Goal: Information Seeking & Learning: Check status

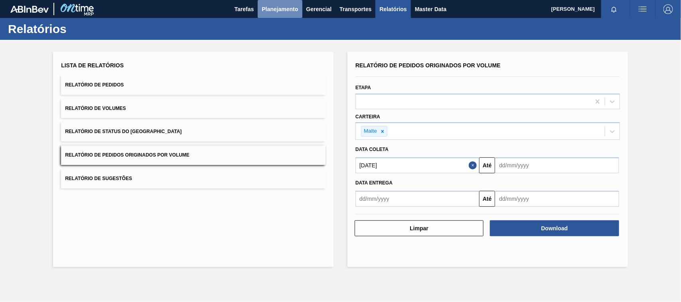
click at [289, 4] on span "Planejamento" at bounding box center [280, 9] width 36 height 10
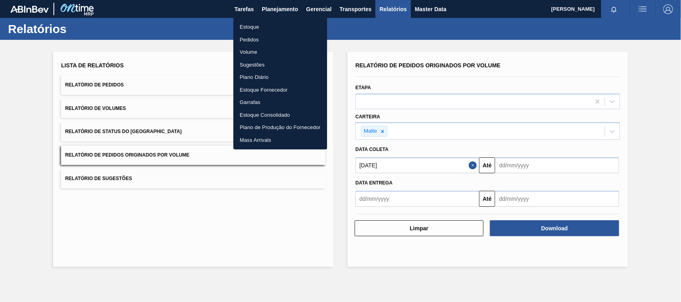
click at [257, 28] on li "Estoque" at bounding box center [280, 27] width 94 height 13
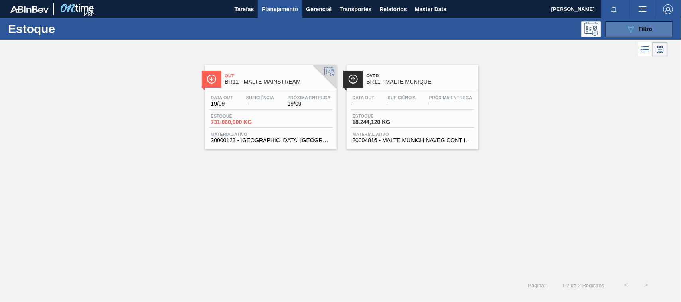
click at [620, 30] on button "089F7B8B-B2A5-4AFE-B5C0-19BA573D28AC Filtro" at bounding box center [639, 29] width 68 height 16
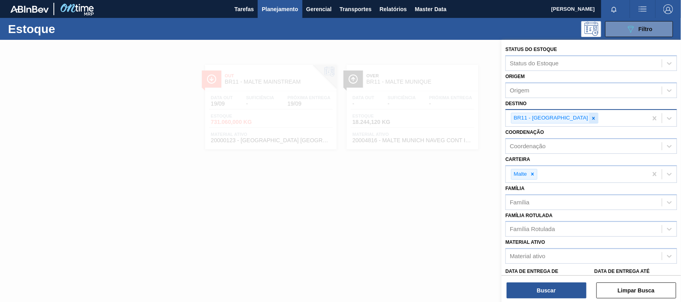
click at [592, 117] on icon at bounding box center [593, 118] width 3 height 3
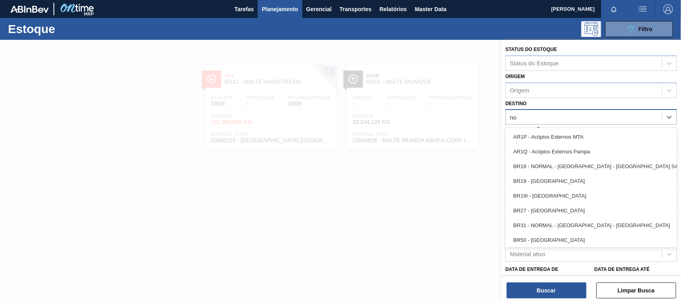
type input "nov"
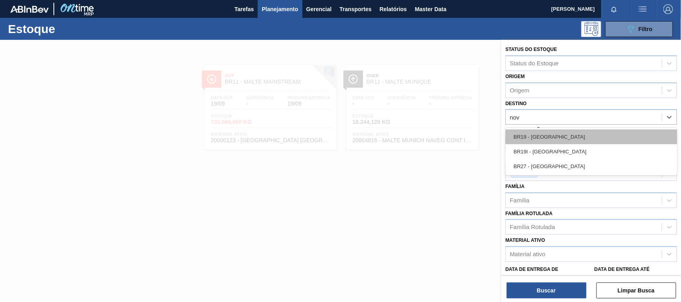
click at [544, 139] on div "BR19 - [GEOGRAPHIC_DATA]" at bounding box center [591, 137] width 172 height 15
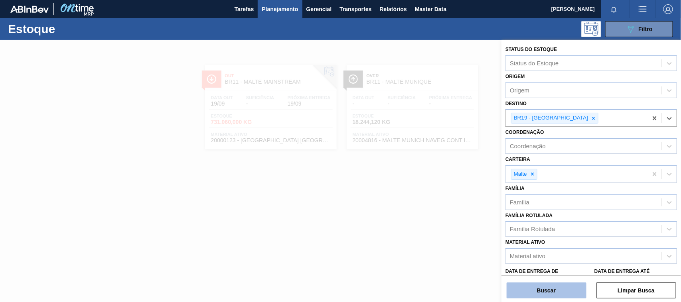
click at [561, 294] on button "Buscar" at bounding box center [547, 291] width 80 height 16
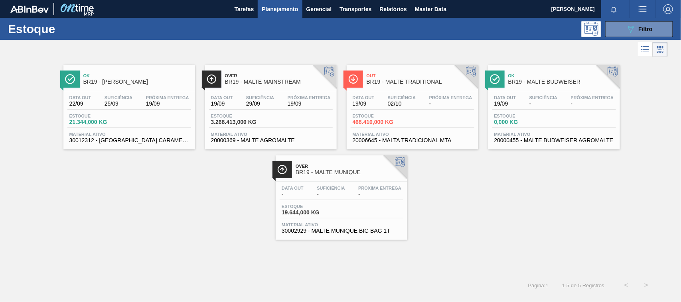
click at [246, 78] on span "Over" at bounding box center [279, 75] width 108 height 5
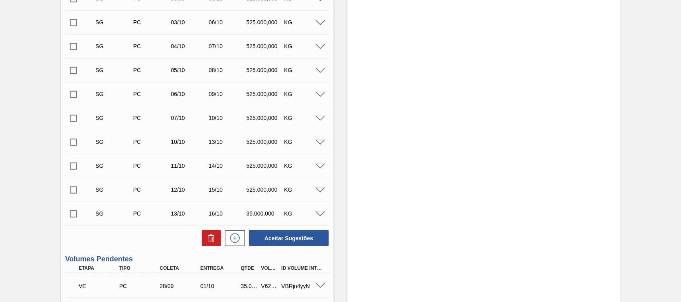
scroll to position [499, 0]
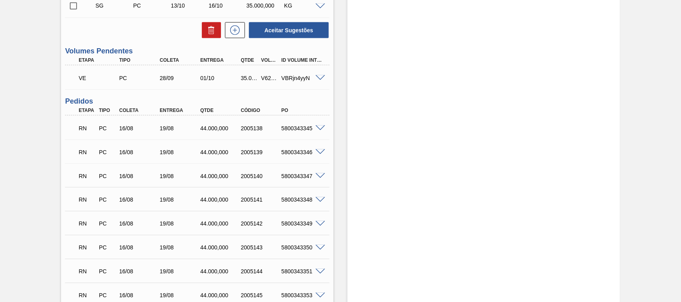
click at [320, 129] on span at bounding box center [321, 129] width 10 height 6
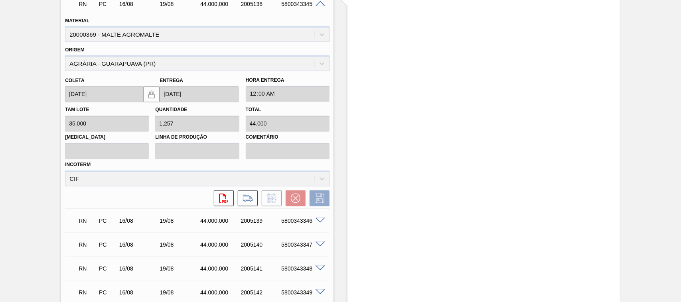
scroll to position [540, 0]
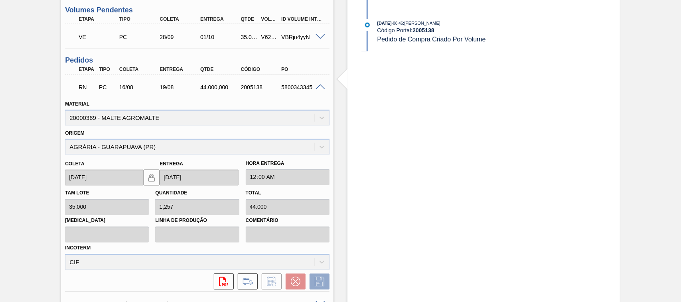
click at [321, 88] on span at bounding box center [321, 88] width 10 height 6
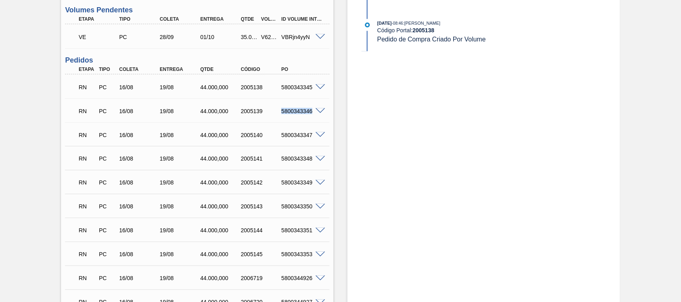
drag, startPoint x: 280, startPoint y: 112, endPoint x: 312, endPoint y: 111, distance: 32.7
click at [312, 111] on div "5800343346" at bounding box center [301, 111] width 45 height 6
copy div "5800343346"
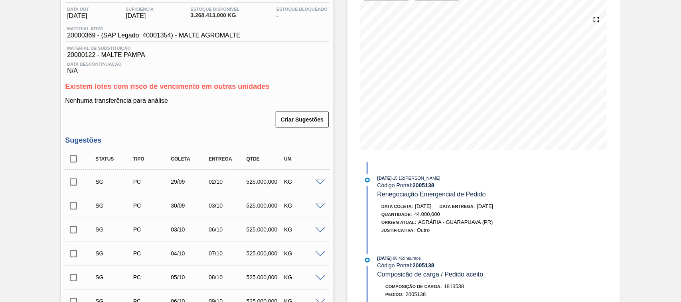
scroll to position [0, 0]
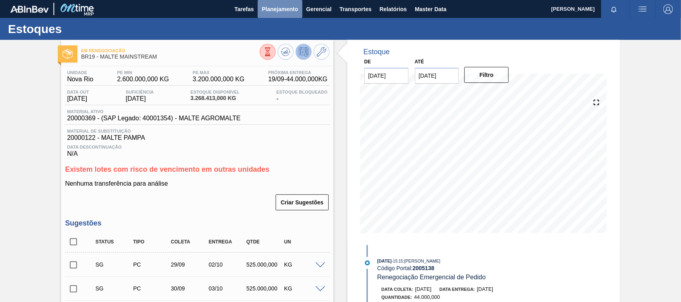
click at [282, 8] on span "Planejamento" at bounding box center [280, 9] width 36 height 10
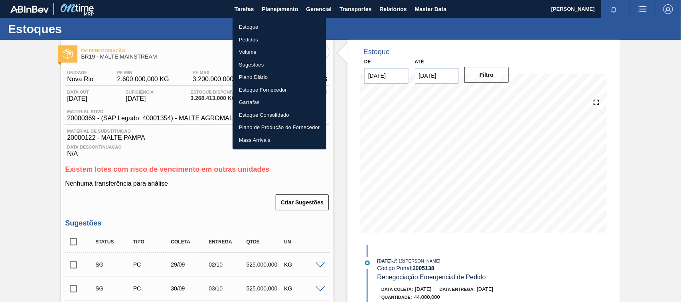
click at [251, 30] on li "Estoque" at bounding box center [280, 27] width 94 height 13
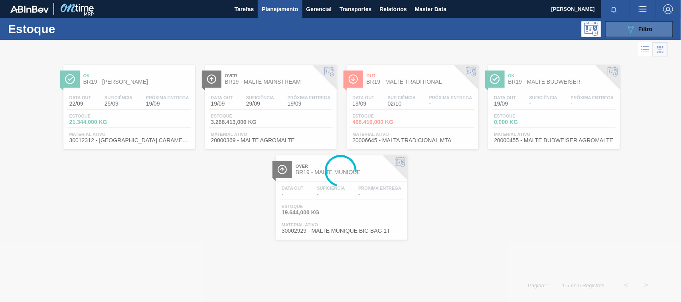
click at [640, 27] on span "Filtro" at bounding box center [646, 29] width 14 height 6
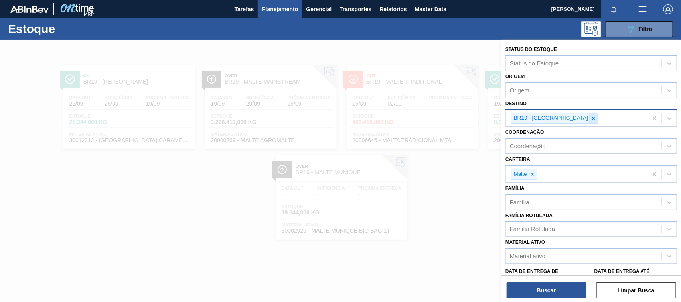
click at [591, 119] on icon at bounding box center [594, 119] width 6 height 6
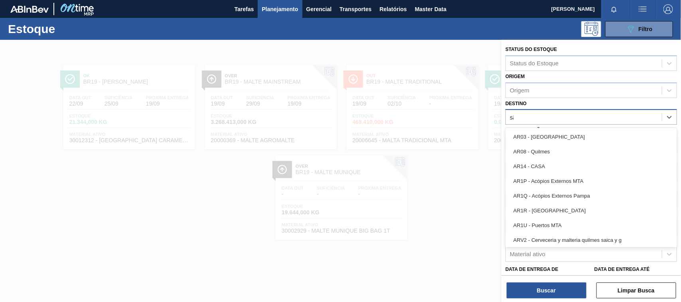
type input "são"
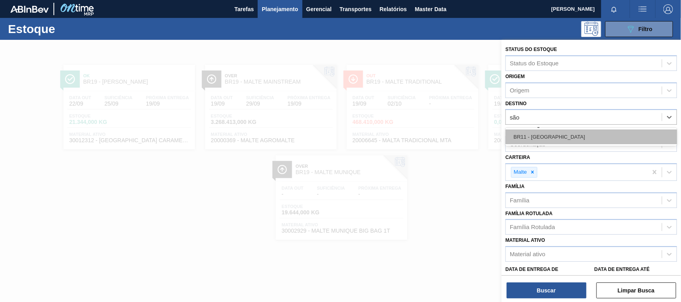
click at [543, 134] on div "BR11 - [GEOGRAPHIC_DATA]" at bounding box center [591, 137] width 172 height 15
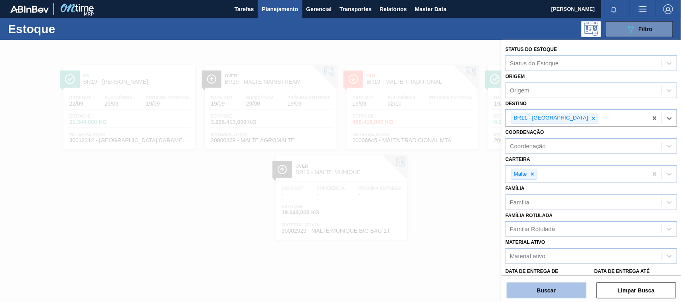
click at [550, 291] on button "Buscar" at bounding box center [547, 291] width 80 height 16
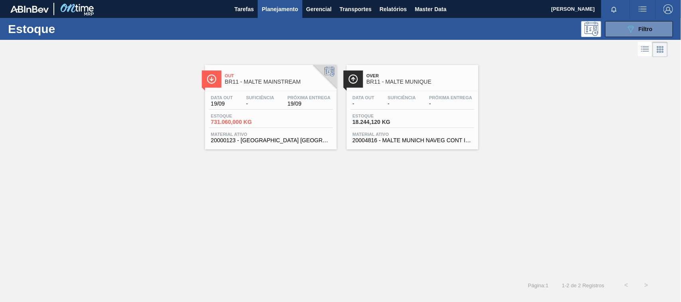
click at [377, 84] on span "BR11 - MALTE MUNIQUE" at bounding box center [421, 82] width 108 height 6
click at [411, 81] on span "BR11 - MALTE MUNIQUE" at bounding box center [421, 82] width 108 height 6
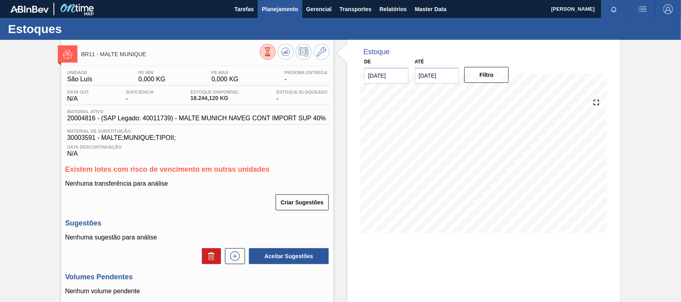
click at [282, 8] on span "Planejamento" at bounding box center [280, 9] width 36 height 10
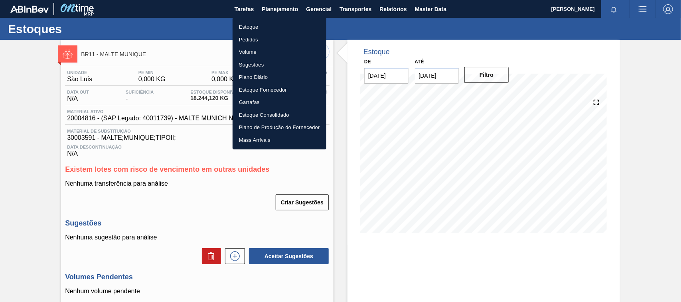
click at [253, 25] on li "Estoque" at bounding box center [280, 27] width 94 height 13
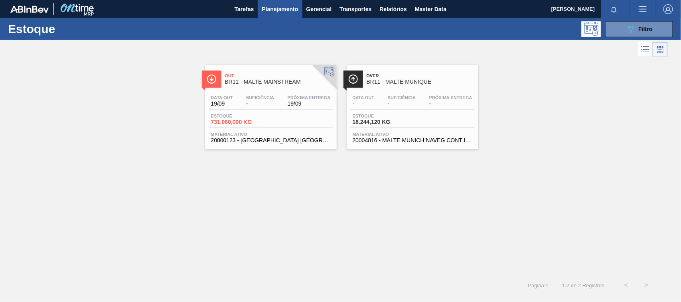
click at [282, 82] on span "BR11 - MALTE MAINSTREAM" at bounding box center [279, 82] width 108 height 6
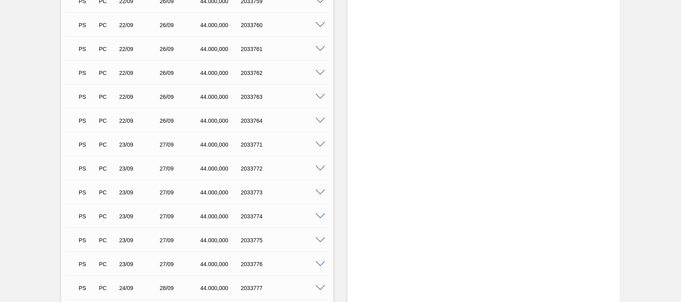
scroll to position [1454, 0]
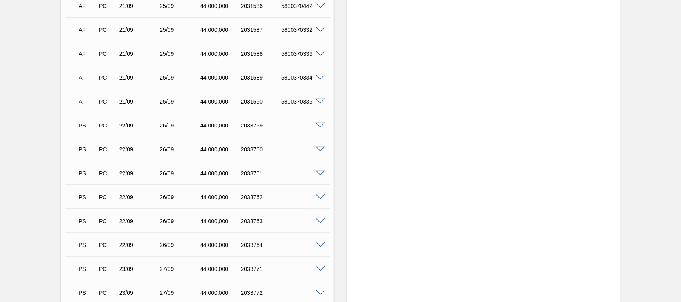
click at [320, 123] on span at bounding box center [321, 126] width 10 height 6
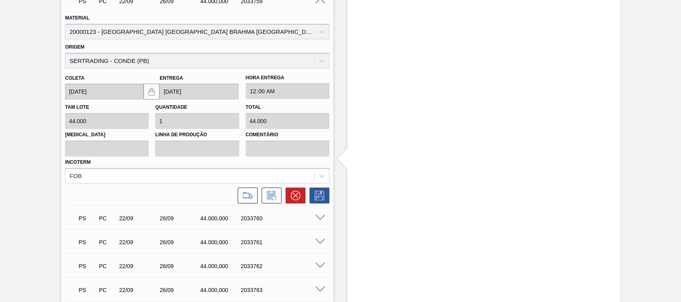
scroll to position [1496, 0]
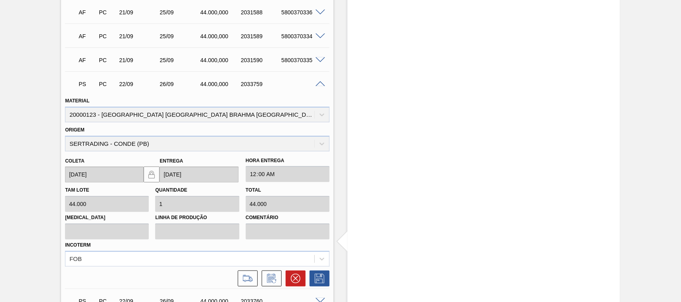
click at [322, 81] on span at bounding box center [321, 84] width 10 height 6
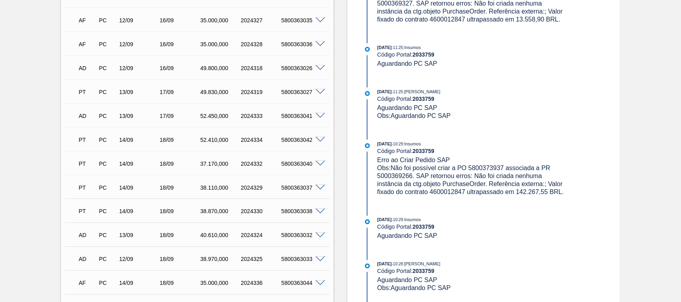
scroll to position [233, 0]
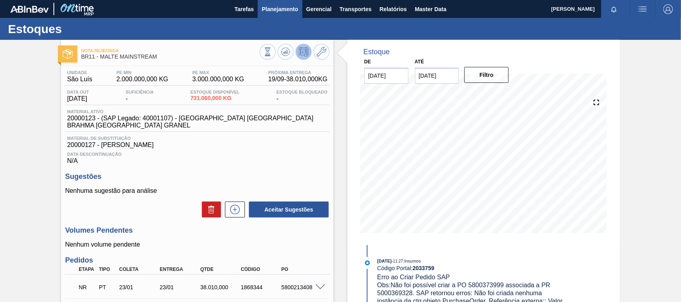
click at [268, 5] on span "Planejamento" at bounding box center [280, 9] width 36 height 10
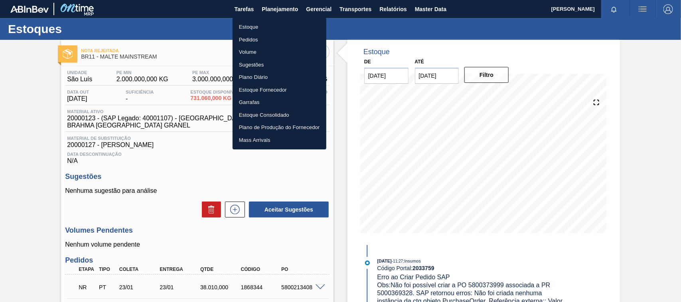
click at [258, 24] on li "Estoque" at bounding box center [280, 27] width 94 height 13
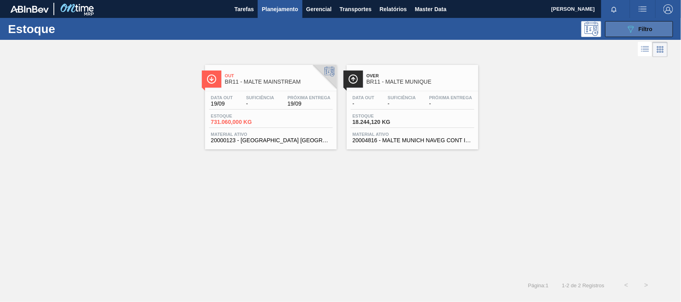
click at [622, 24] on button "089F7B8B-B2A5-4AFE-B5C0-19BA573D28AC Filtro" at bounding box center [639, 29] width 68 height 16
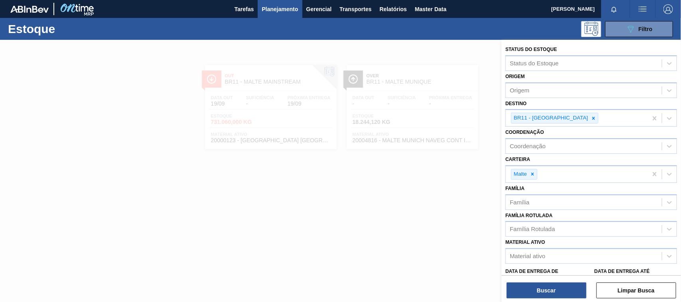
click at [385, 37] on div "Estoque 089F7B8B-B2A5-4AFE-B5C0-19BA573D28AC Filtro" at bounding box center [340, 29] width 681 height 22
click at [279, 92] on div at bounding box center [340, 191] width 681 height 302
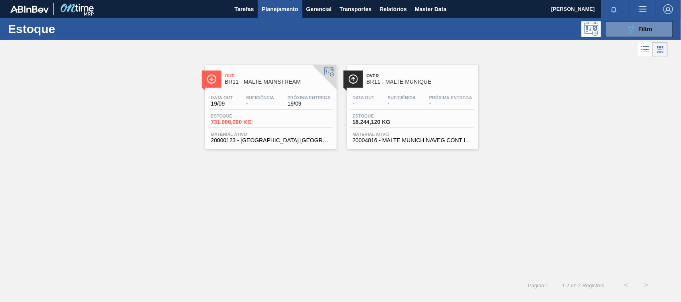
click at [294, 106] on span "19/09" at bounding box center [309, 104] width 43 height 6
